Goal: Transaction & Acquisition: Purchase product/service

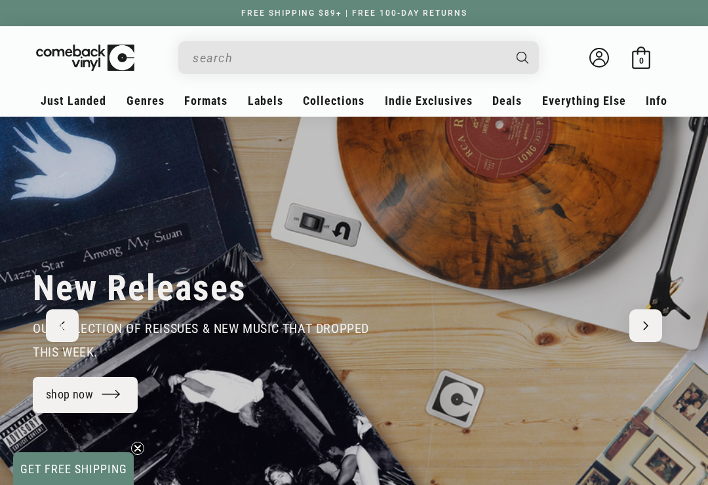
click at [380, 56] on input "When autocomplete results are available use up and down arrows to review and en…" at bounding box center [348, 58] width 311 height 27
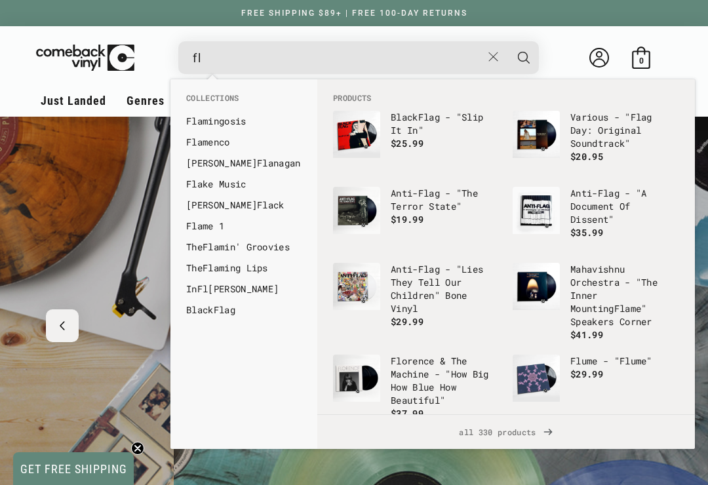
scroll to position [0, 708]
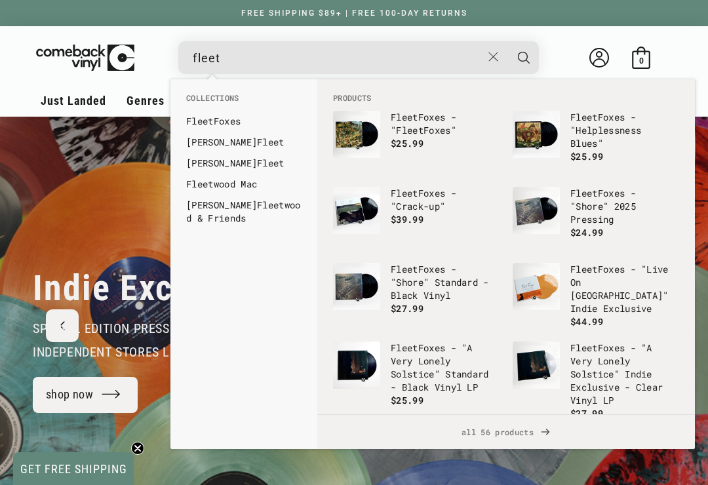
type input "fleet"
click at [272, 181] on link "Fleet wood Mac" at bounding box center [243, 184] width 115 height 13
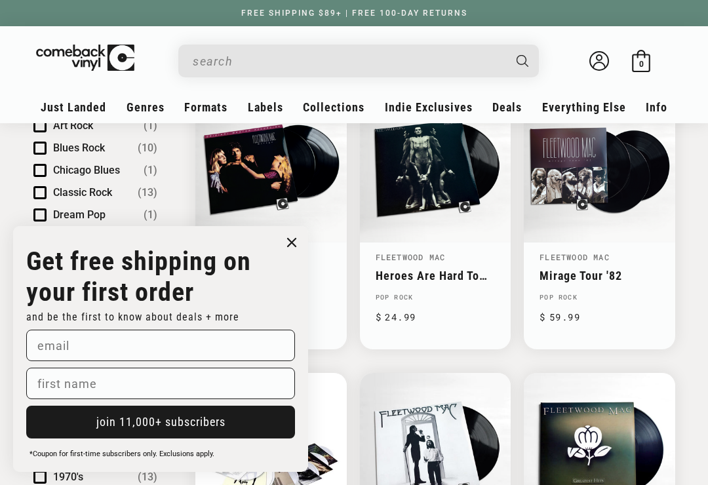
scroll to position [465, 0]
click at [301, 239] on circle "Close dialog" at bounding box center [292, 242] width 19 height 19
